Goal: Information Seeking & Learning: Learn about a topic

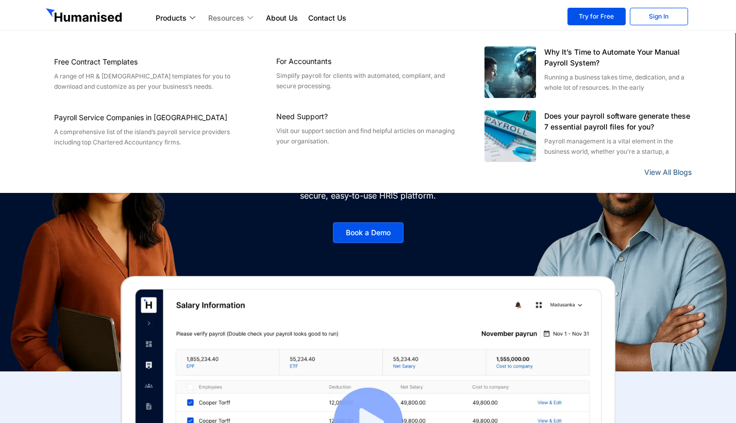
click at [662, 172] on link "View All Blogs" at bounding box center [667, 172] width 47 height 9
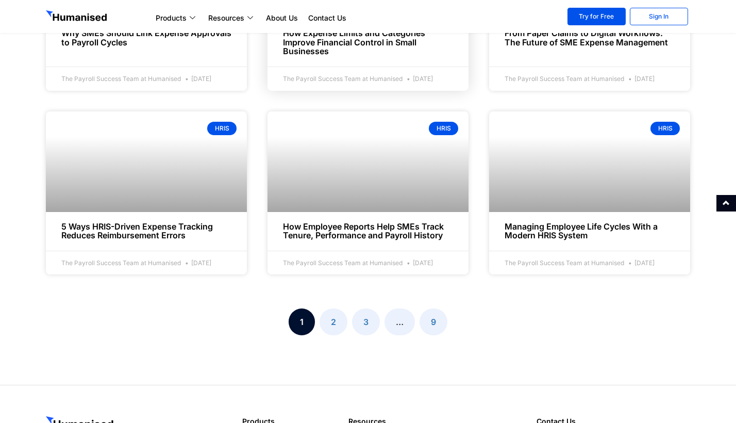
scroll to position [1131, 0]
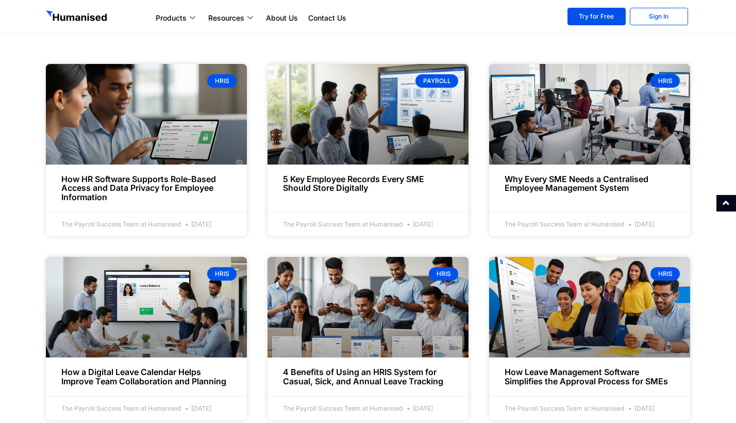
scroll to position [388, 0]
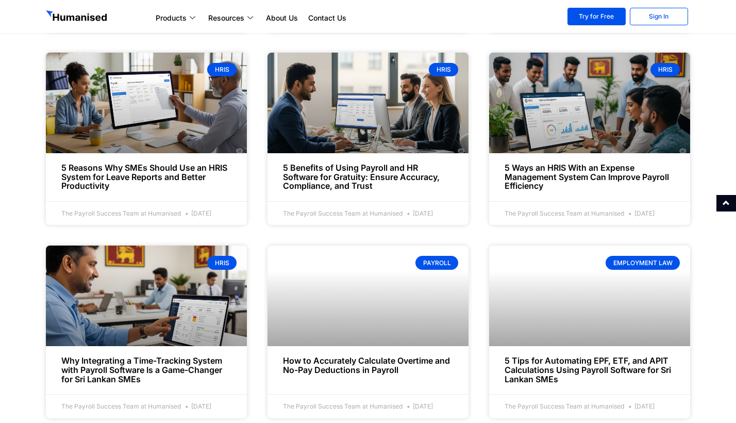
scroll to position [603, 0]
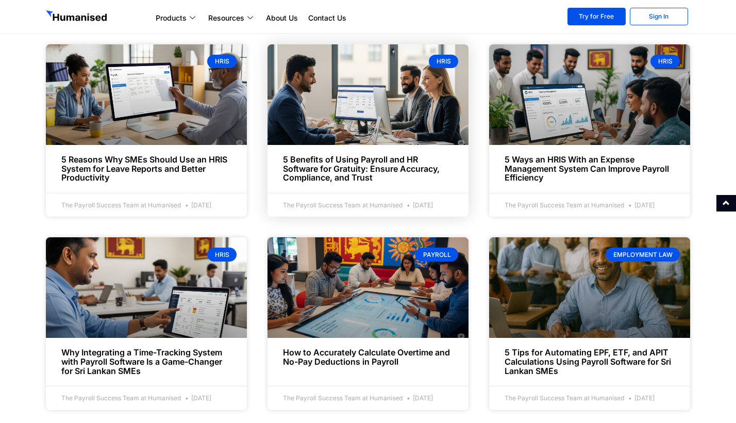
click at [370, 177] on link "5 Benefits of Using Payroll and HR Software for Gratuity: Ensure Accuracy, Comp…" at bounding box center [361, 168] width 157 height 28
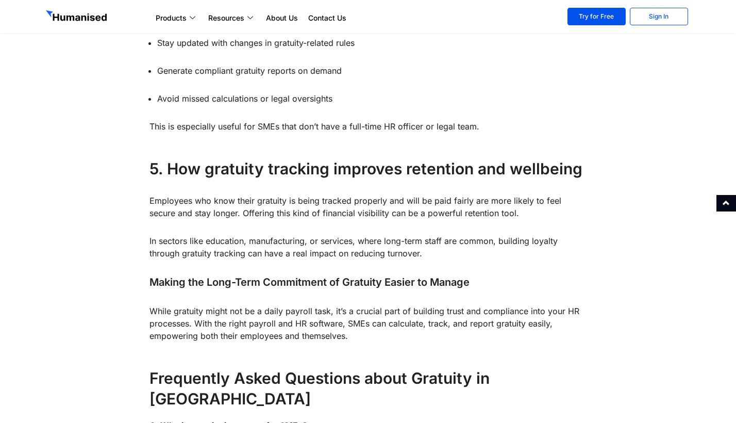
scroll to position [1406, 0]
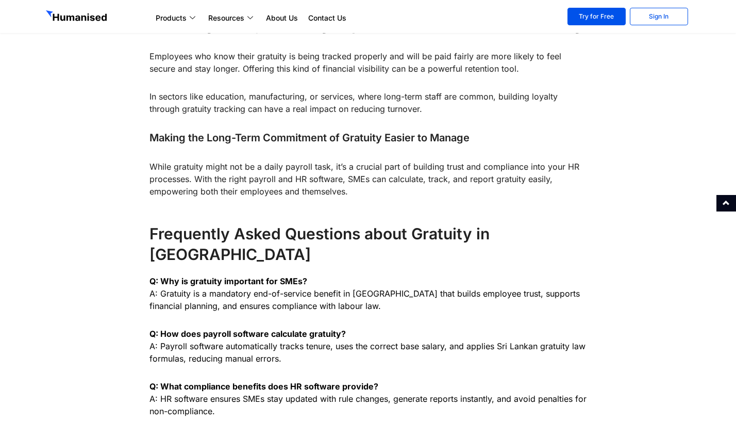
scroll to position [1689, 0]
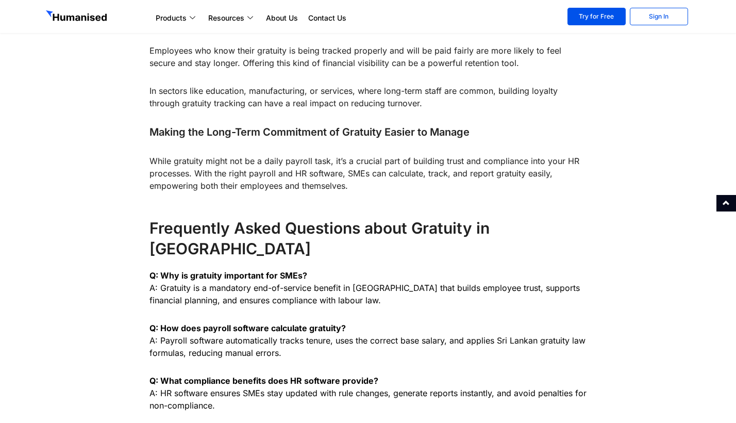
scroll to position [1510, 0]
